Goal: Find specific page/section: Find specific page/section

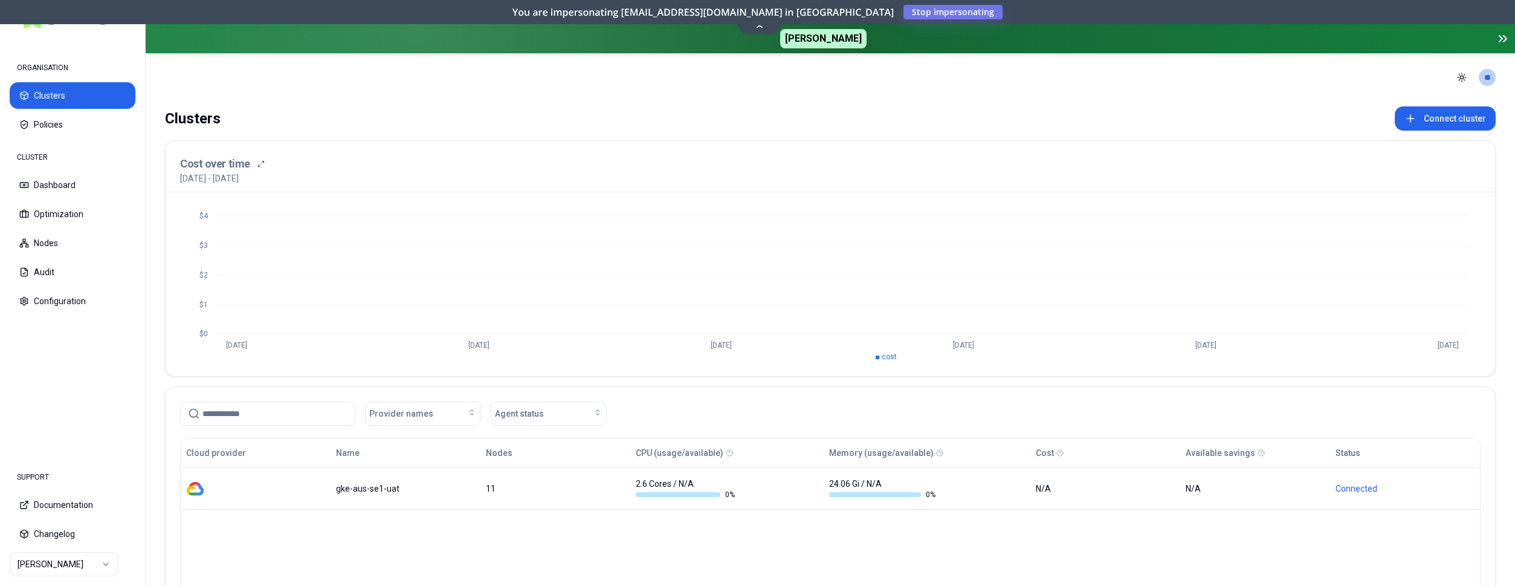
click at [49, 561] on html "ORGANISATION Clusters Policies CLUSTER Dashboard Optimization Nodes Audit Confi…" at bounding box center [757, 293] width 1515 height 586
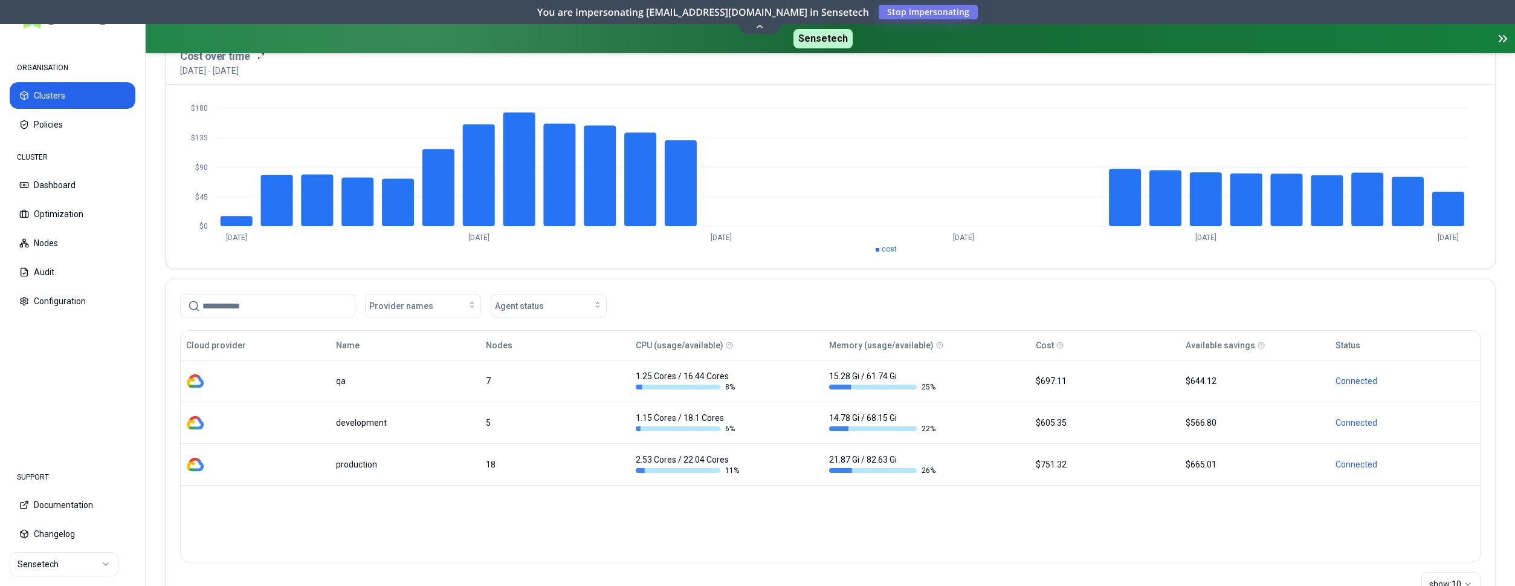
scroll to position [123, 0]
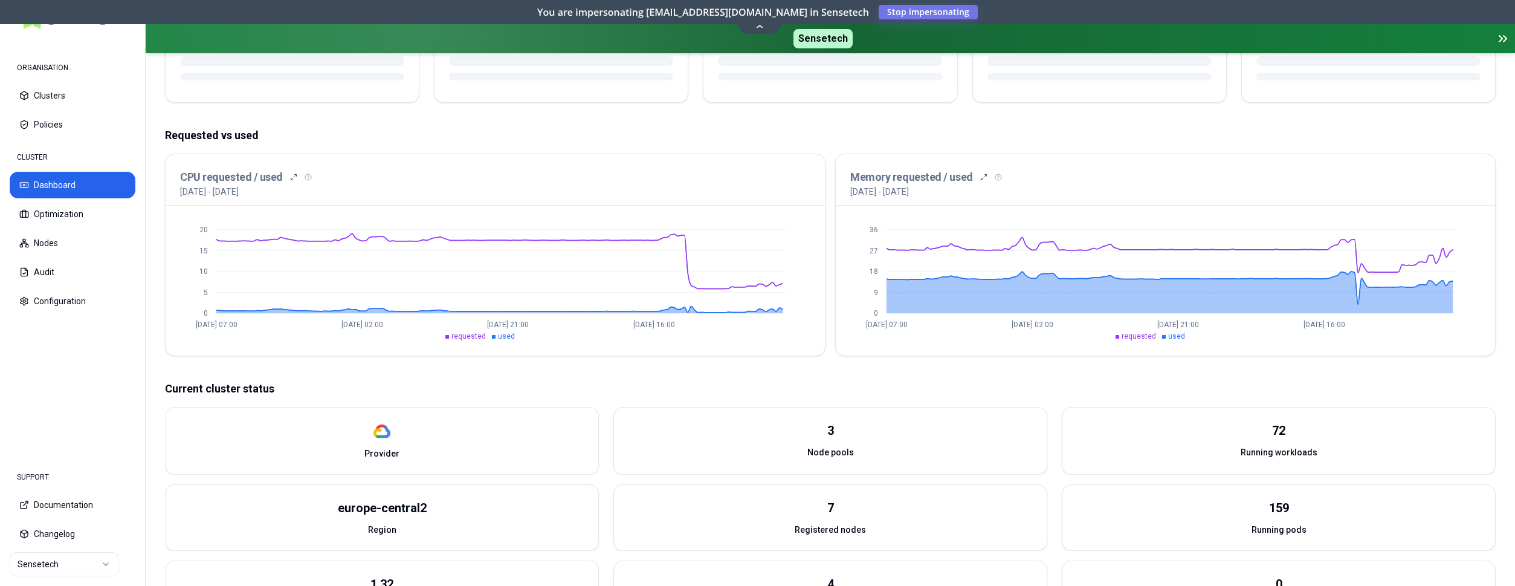
scroll to position [247, 0]
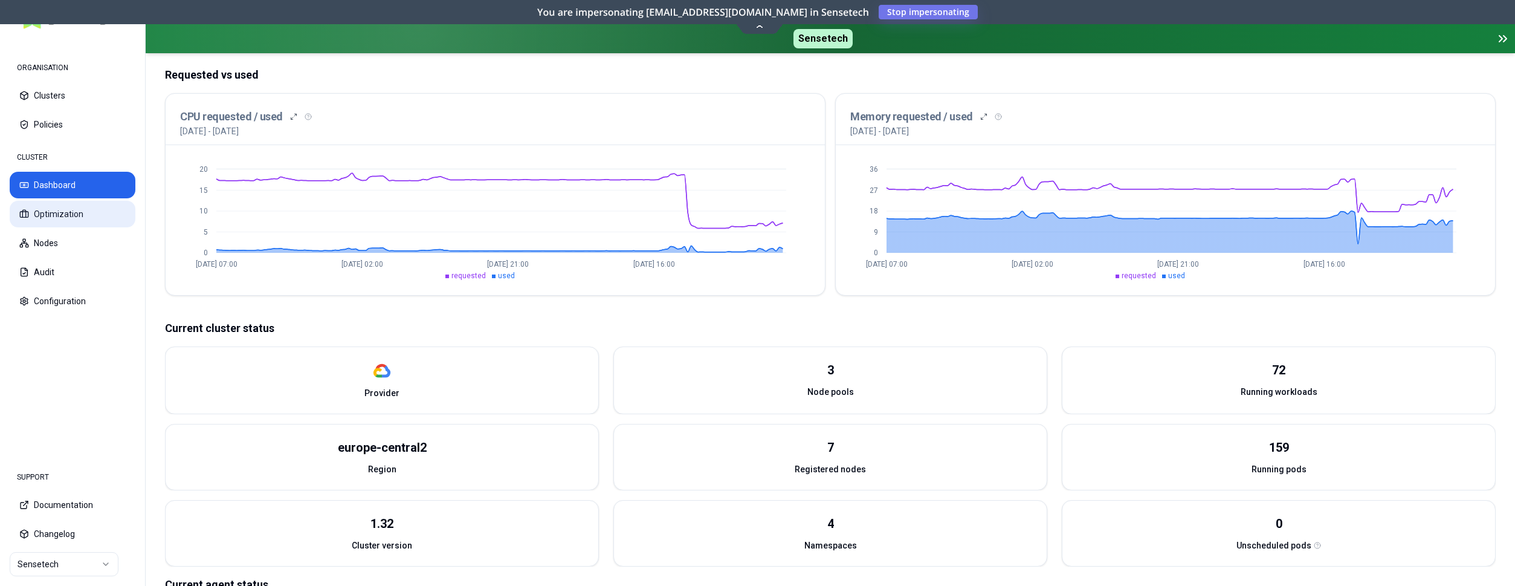
click at [67, 213] on button "Optimization" at bounding box center [73, 214] width 126 height 27
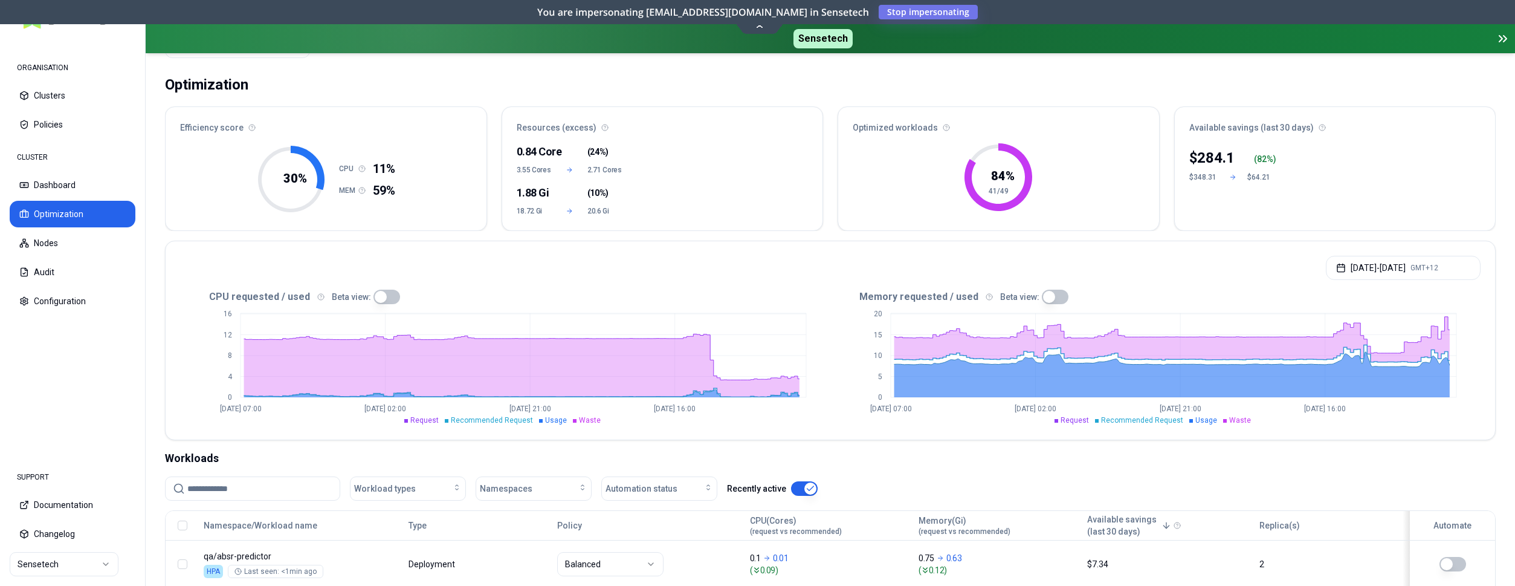
scroll to position [62, 0]
click at [68, 240] on button "Nodes" at bounding box center [73, 243] width 126 height 27
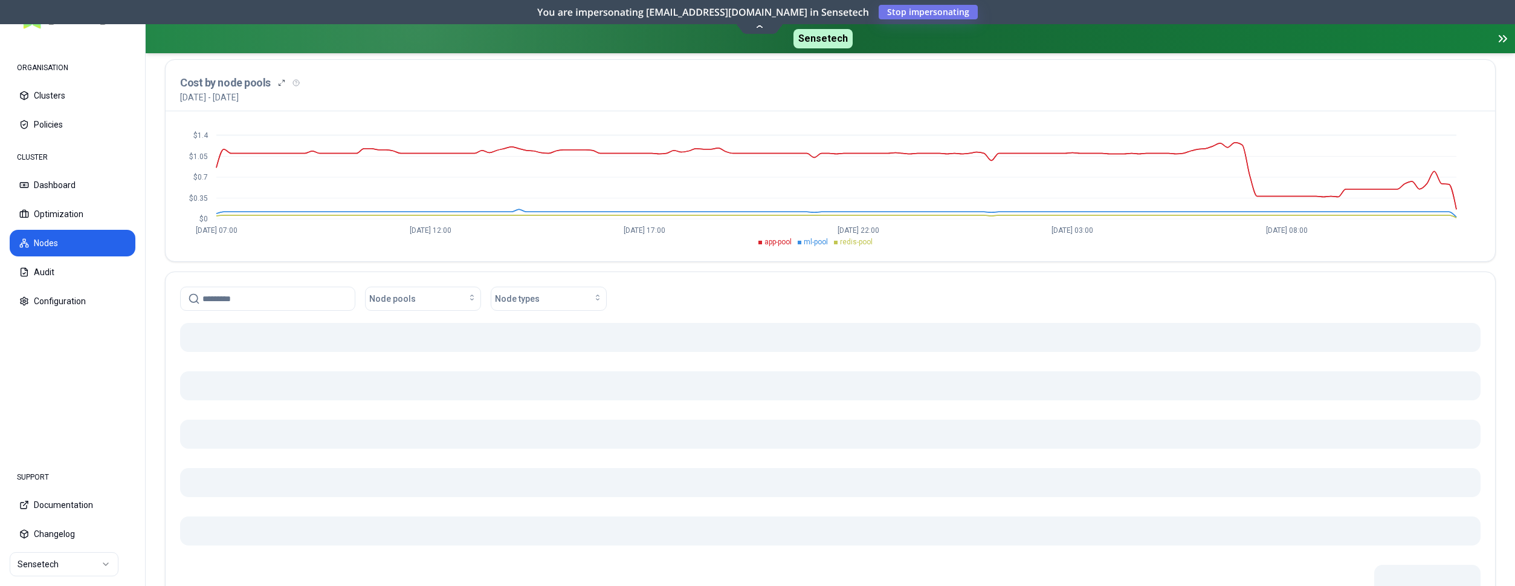
scroll to position [123, 0]
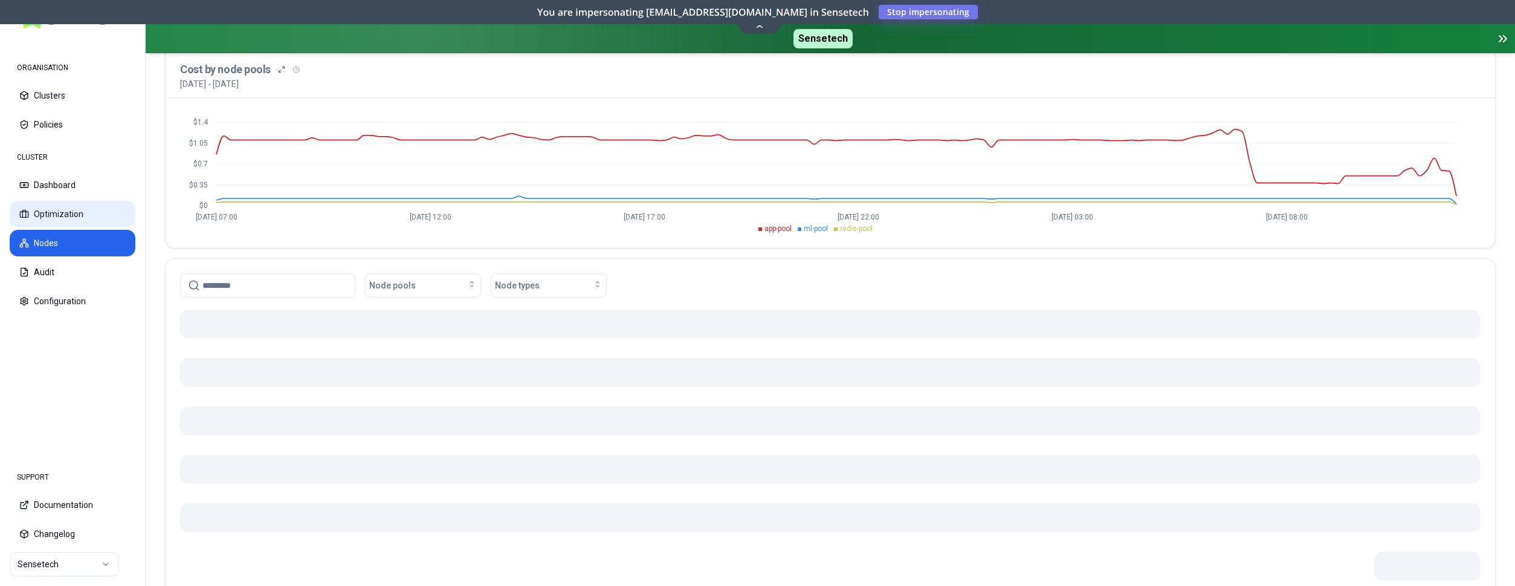
click at [71, 220] on button "Optimization" at bounding box center [73, 214] width 126 height 27
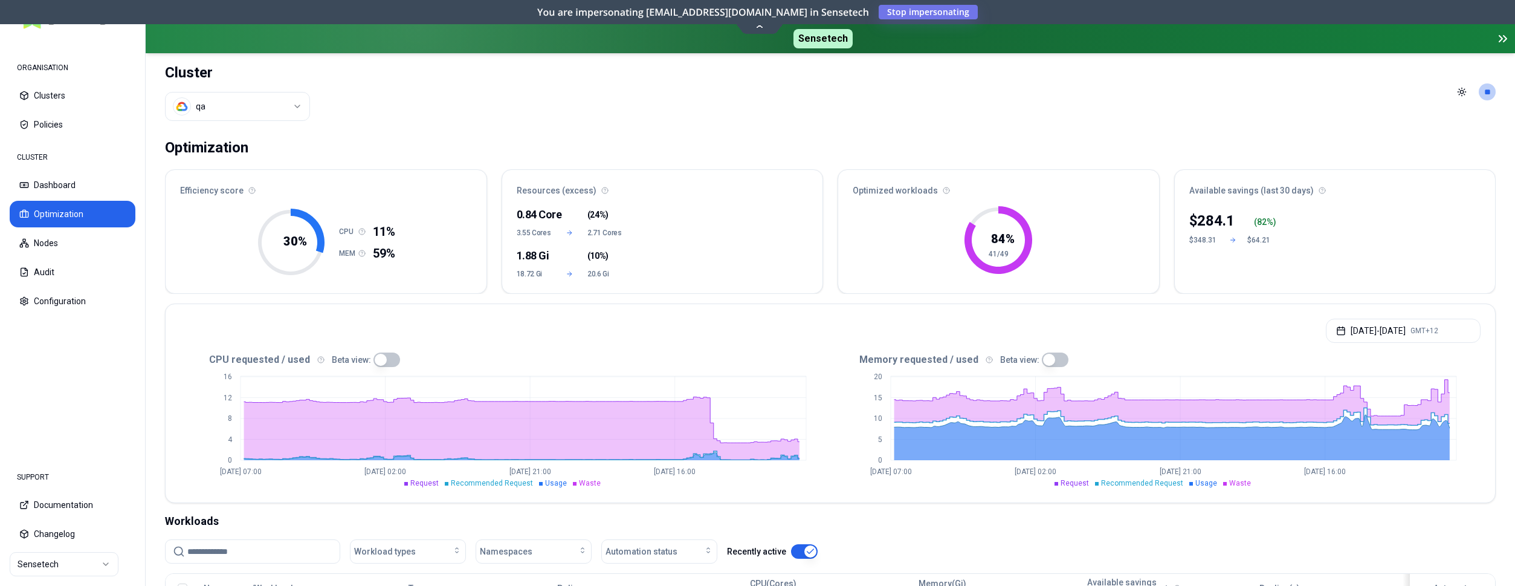
click at [77, 564] on html "ORGANISATION Clusters Policies CLUSTER Dashboard Optimization Nodes Audit Confi…" at bounding box center [757, 293] width 1515 height 586
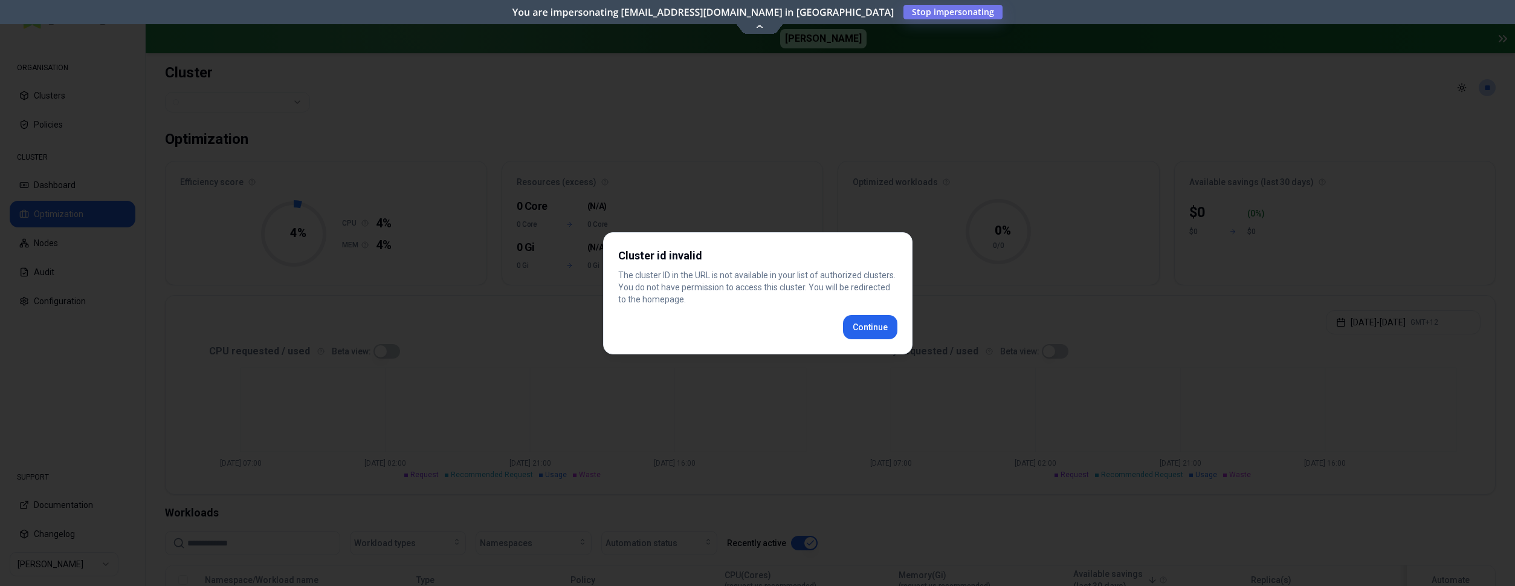
click at [900, 329] on div "Cluster id invalid The cluster ID in the URL is not available in your list of a…" at bounding box center [757, 293] width 309 height 122
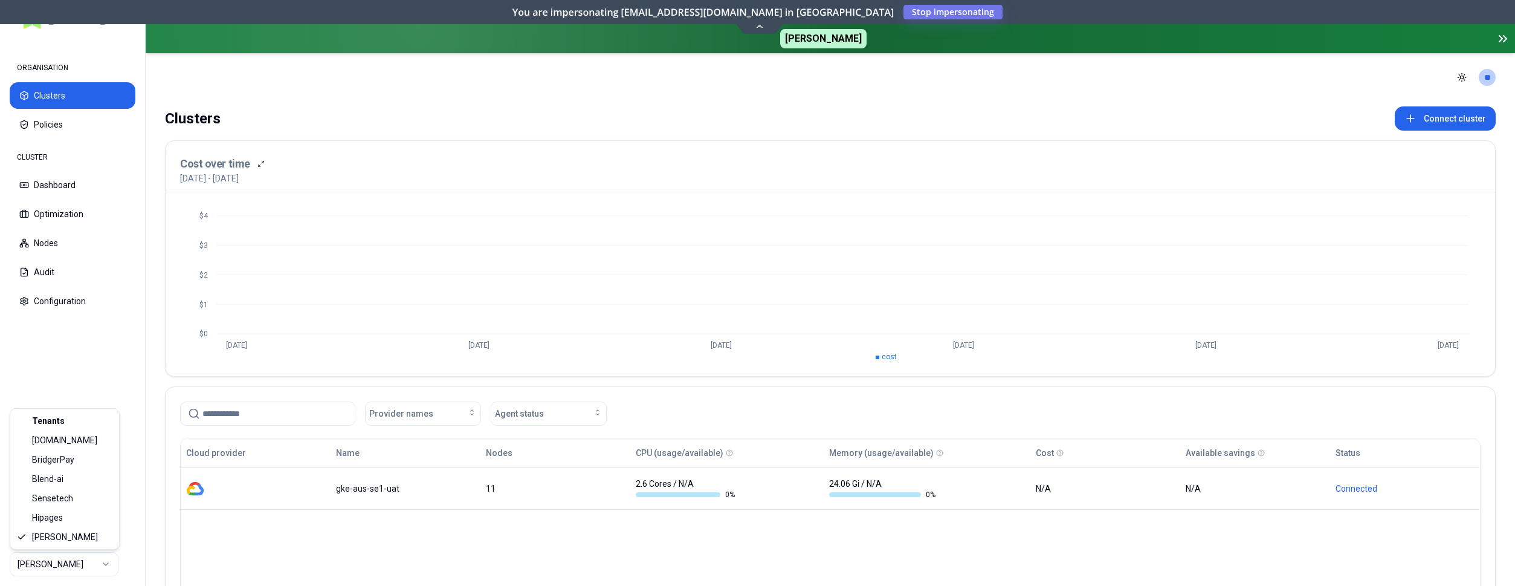
click at [97, 562] on html "ORGANISATION Clusters Policies CLUSTER Dashboard Optimization Nodes Audit Confi…" at bounding box center [757, 293] width 1515 height 586
drag, startPoint x: 85, startPoint y: 501, endPoint x: 83, endPoint y: 538, distance: 37.5
